Goal: Navigation & Orientation: Find specific page/section

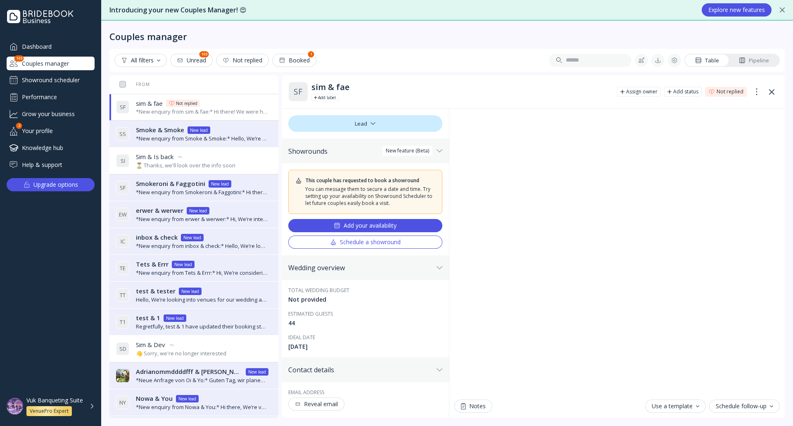
click at [95, 404] on div "Vuk Banqueting Suite VenuePro Expert" at bounding box center [50, 406] width 101 height 26
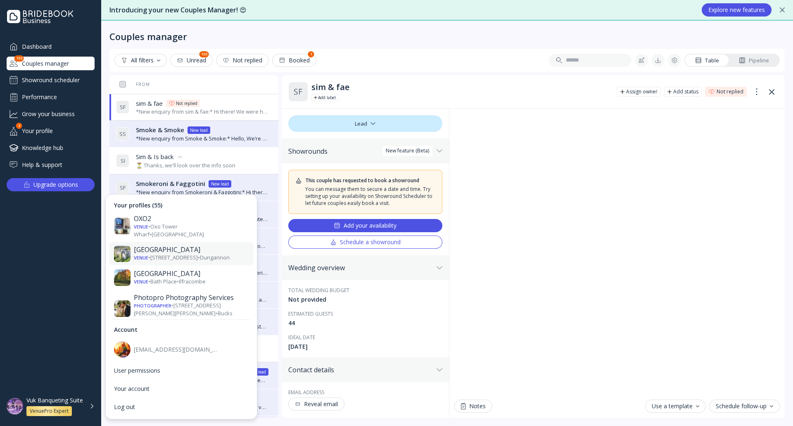
scroll to position [1198, 0]
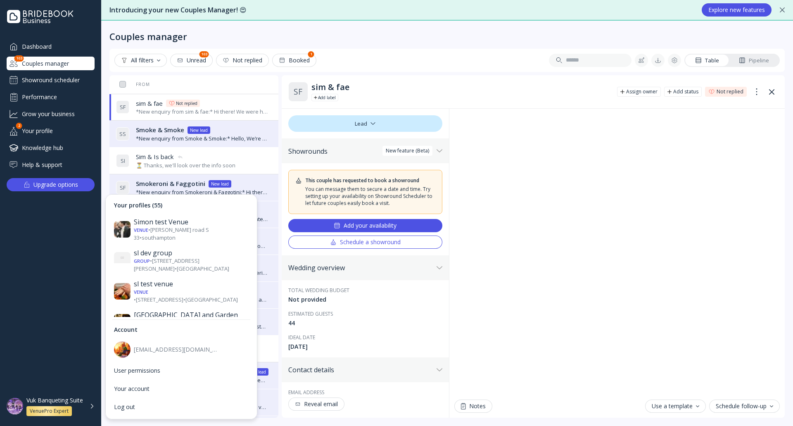
click at [213, 410] on div "The Kirkfell Barnyard!!! Venue • The Friars • [GEOGRAPHIC_DATA]" at bounding box center [181, 421] width 145 height 23
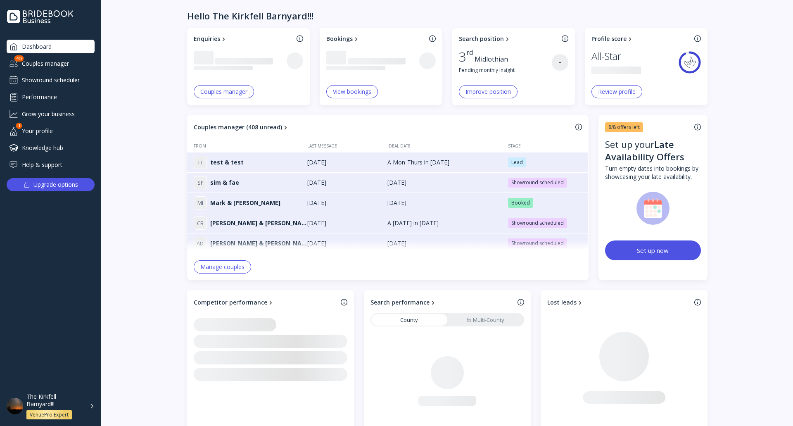
click at [93, 408] on div "The Kirkfell Barnyard!!! VenuePro Expert" at bounding box center [60, 406] width 68 height 27
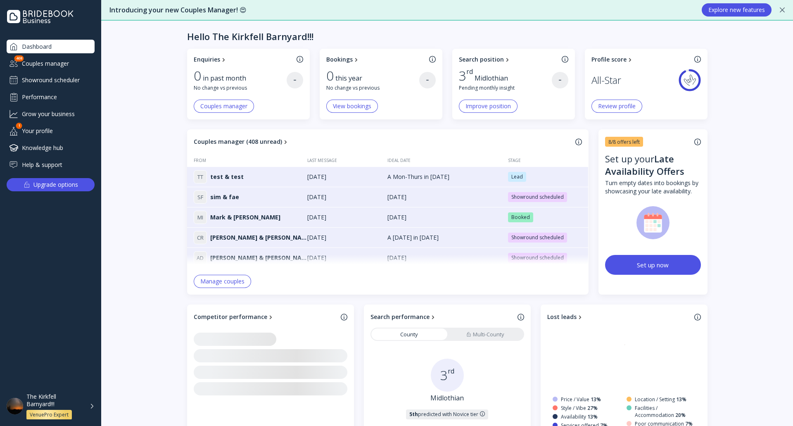
scroll to position [950, 0]
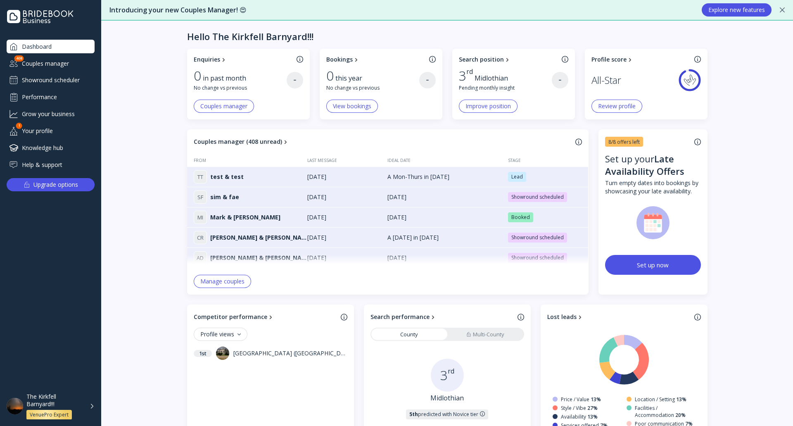
click at [83, 406] on div "The Kirkfell Barnyard!!!" at bounding box center [55, 400] width 58 height 15
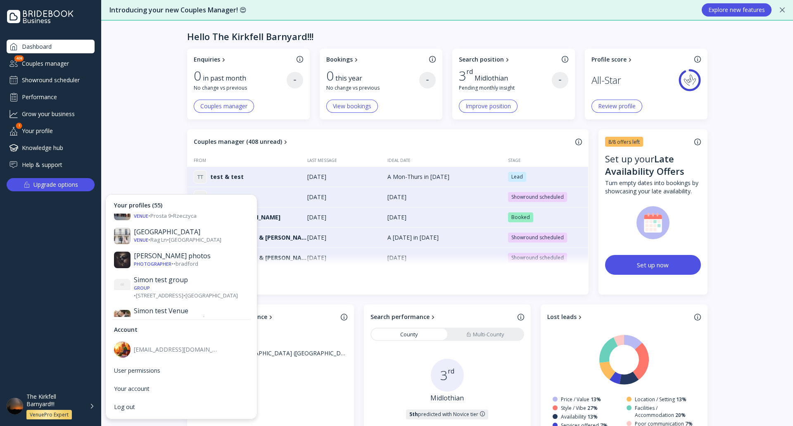
scroll to position [1156, 0]
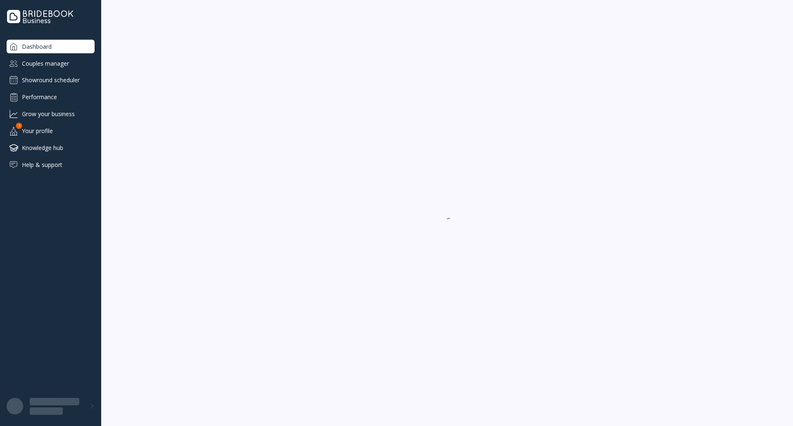
click at [66, 85] on div "Showround scheduler" at bounding box center [51, 80] width 88 height 13
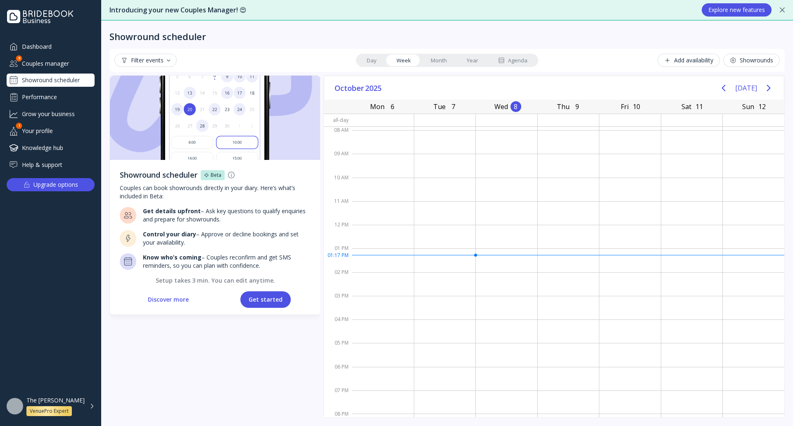
click at [62, 59] on div "Couples manager" at bounding box center [51, 64] width 88 height 14
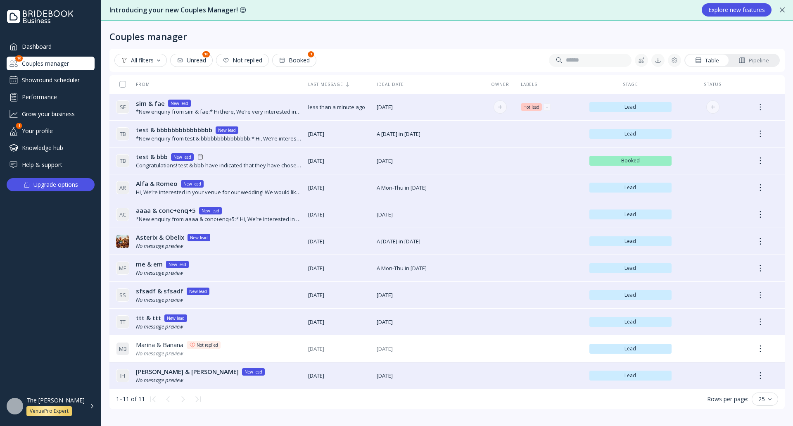
click at [291, 100] on div "sim & fae sim & fae New lead" at bounding box center [219, 103] width 166 height 9
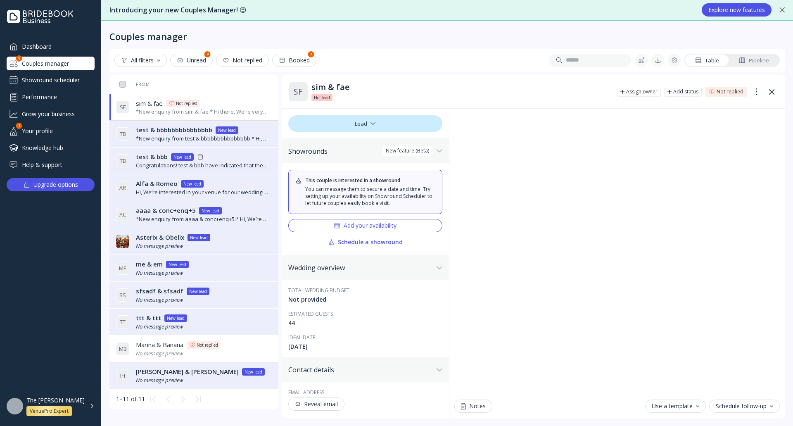
click at [94, 404] on div "The [PERSON_NAME] VenuePro Expert" at bounding box center [60, 405] width 68 height 19
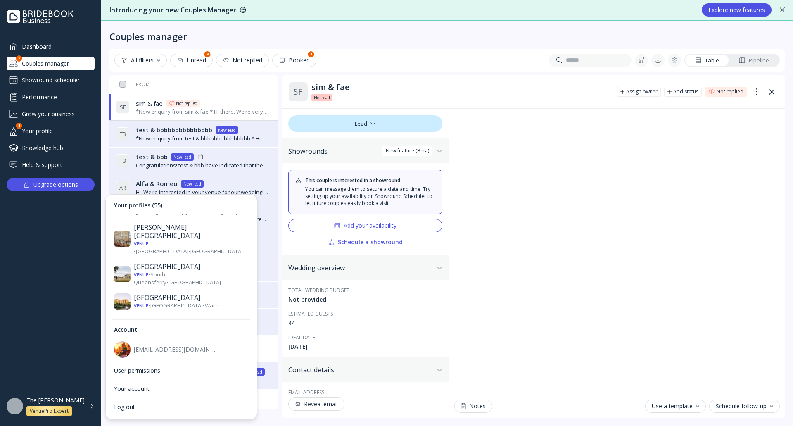
scroll to position [454, 0]
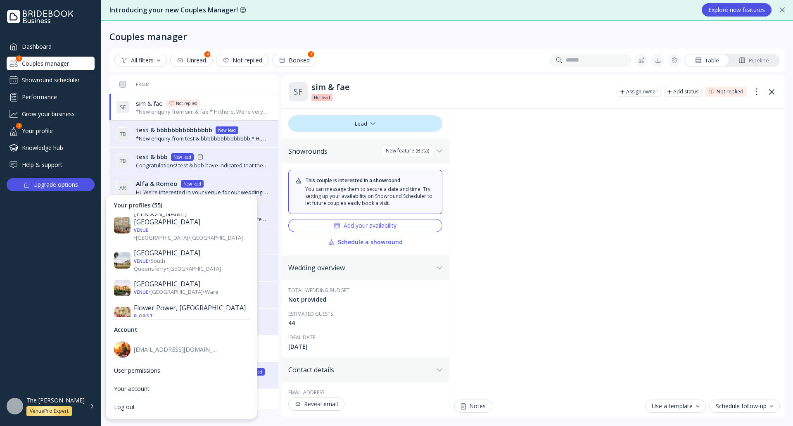
click at [185, 366] on div "Hedsor House" at bounding box center [191, 370] width 115 height 8
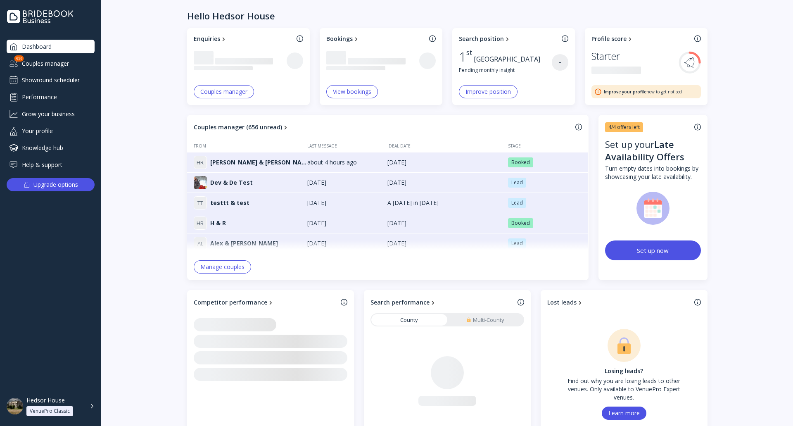
click at [94, 412] on div "Hedsor House VenuePro Classic" at bounding box center [60, 405] width 68 height 19
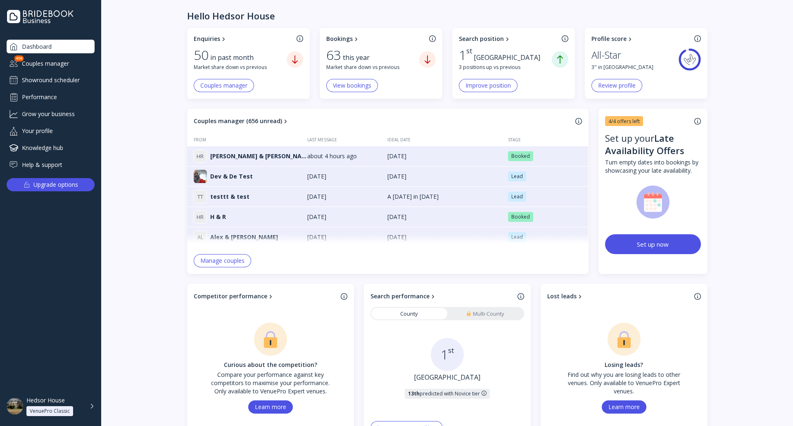
click at [94, 406] on div "Hedsor House VenuePro Classic" at bounding box center [60, 405] width 68 height 19
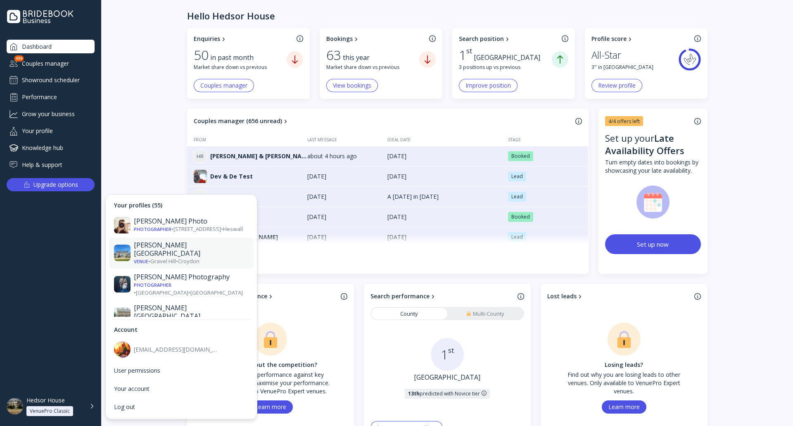
scroll to position [41, 0]
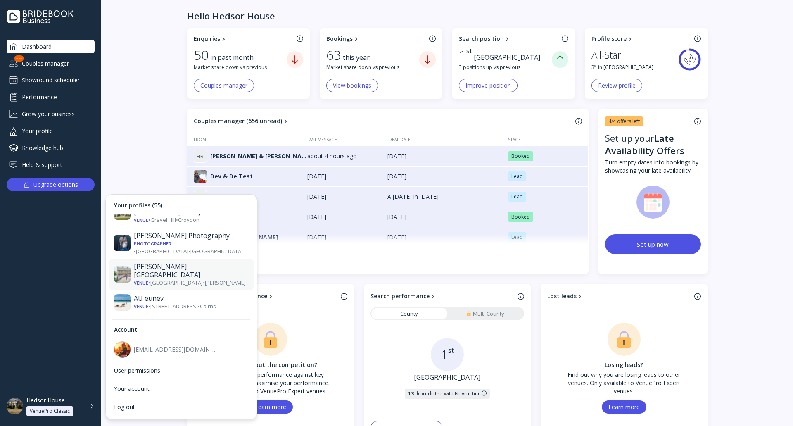
click at [197, 279] on div "Venue • [GEOGRAPHIC_DATA] • [GEOGRAPHIC_DATA]" at bounding box center [191, 283] width 115 height 8
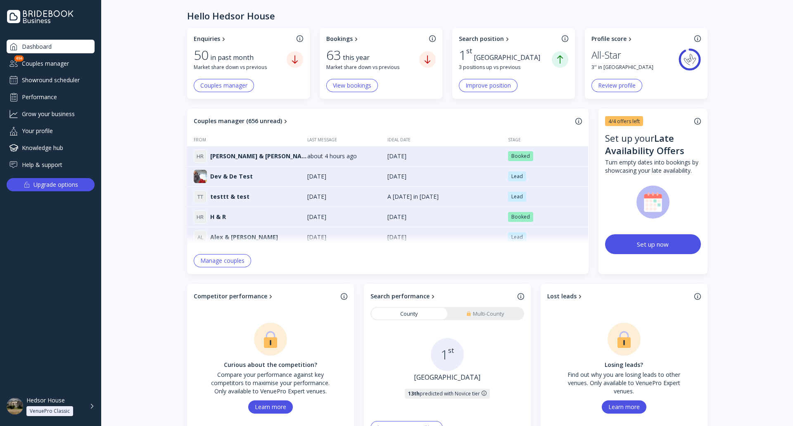
click at [94, 405] on div "Hedsor House VenuePro Classic" at bounding box center [60, 405] width 68 height 19
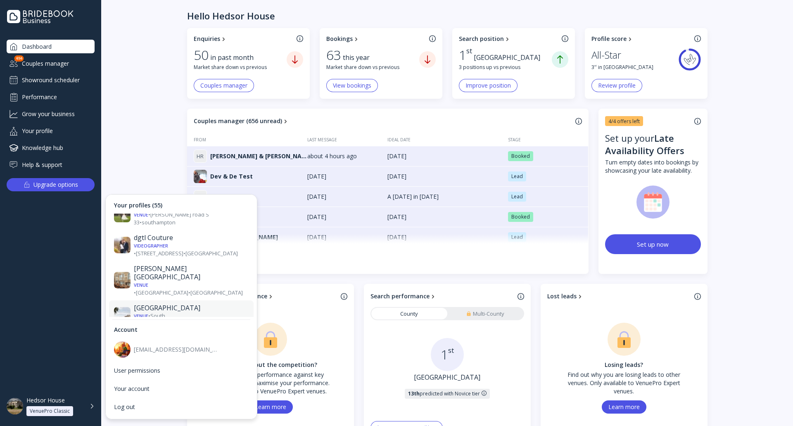
scroll to position [330, 0]
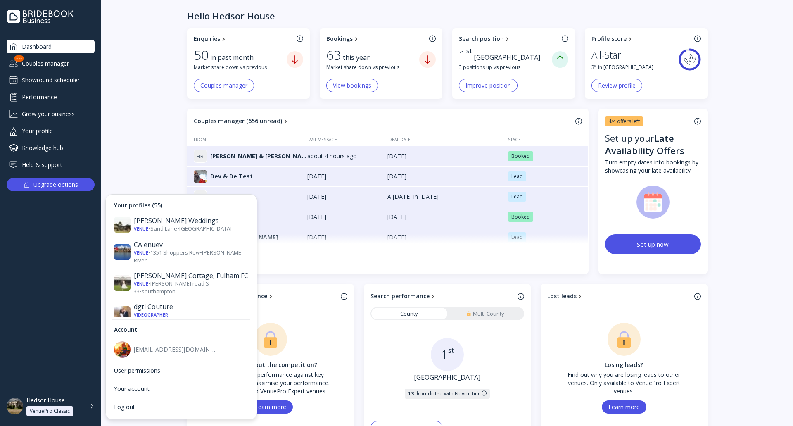
click at [177, 350] on div "Venue • [GEOGRAPHIC_DATA] • [GEOGRAPHIC_DATA]" at bounding box center [191, 357] width 115 height 15
